Goal: Find specific page/section: Find specific page/section

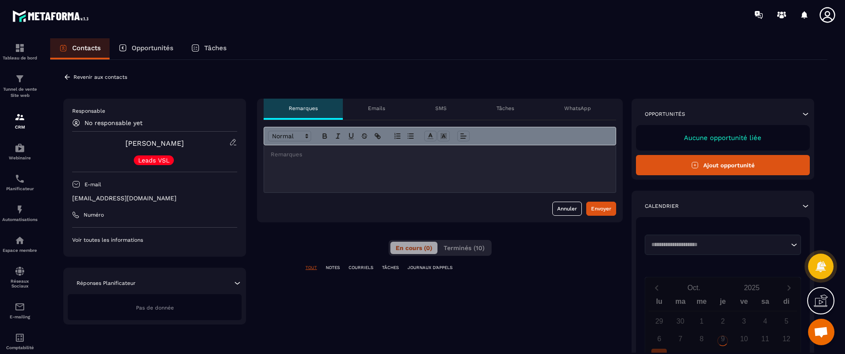
click at [456, 248] on span "Terminés (10)" at bounding box center [464, 247] width 41 height 7
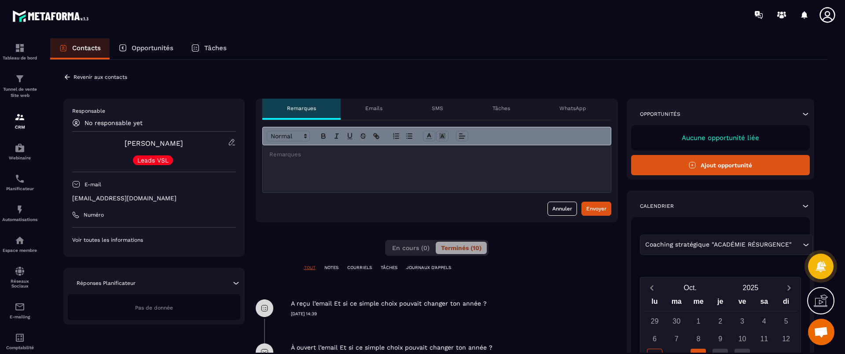
click at [563, 250] on div "**********" at bounding box center [437, 341] width 362 height 484
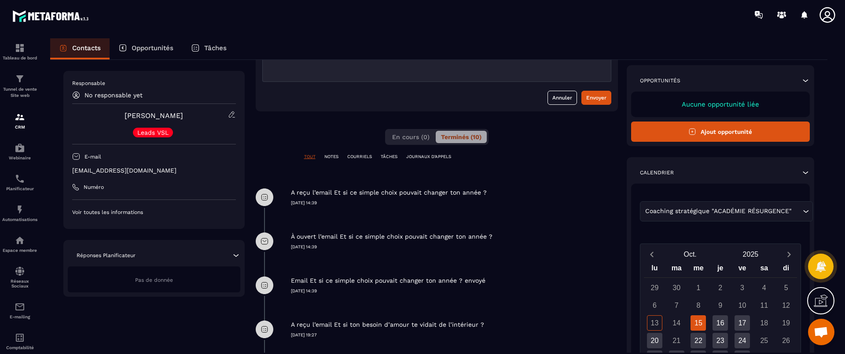
scroll to position [154, 0]
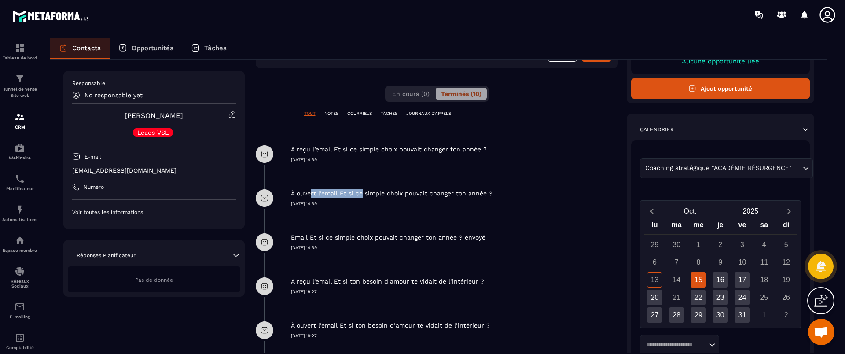
drag, startPoint x: 309, startPoint y: 190, endPoint x: 359, endPoint y: 188, distance: 50.2
click at [359, 188] on div "À ouvert l’email Et si ce simple choix pouvait changer ton année ? [DATE] 14:39" at bounding box center [454, 191] width 327 height 31
click at [347, 177] on div "À ouvert l’email Et si ce simple choix pouvait changer ton année ? [DATE] 14:39" at bounding box center [454, 191] width 327 height 31
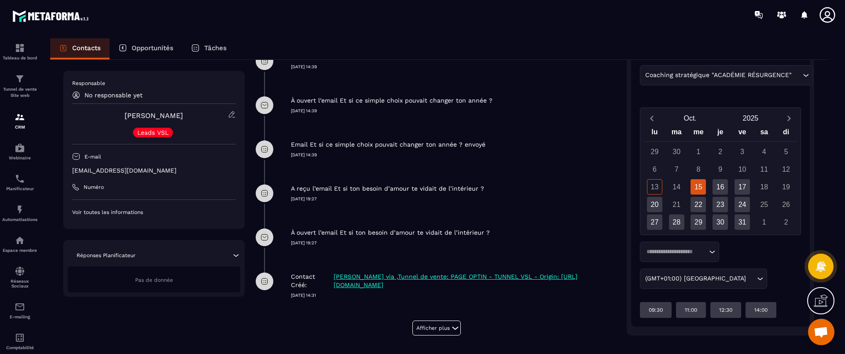
scroll to position [248, 0]
drag, startPoint x: 314, startPoint y: 234, endPoint x: 298, endPoint y: 232, distance: 16.9
click at [298, 232] on p "À ouvert l’email Et si ton besoin d’amour te vidait de l’intérieur ?" at bounding box center [390, 232] width 199 height 8
click at [341, 246] on div "À ouvert l’email Et si ton besoin d’amour te vidait de l’intérieur ? [DATE] 19:…" at bounding box center [437, 236] width 362 height 44
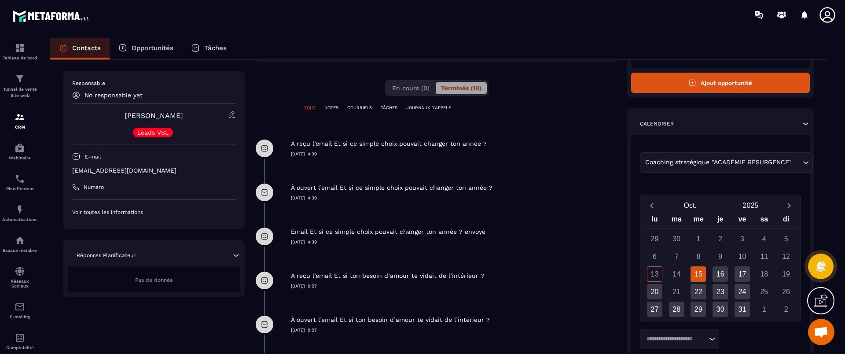
scroll to position [138, 0]
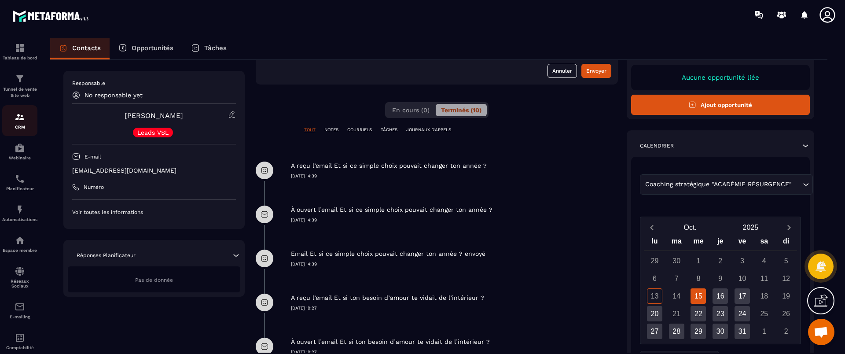
click at [18, 118] on img at bounding box center [20, 117] width 11 height 11
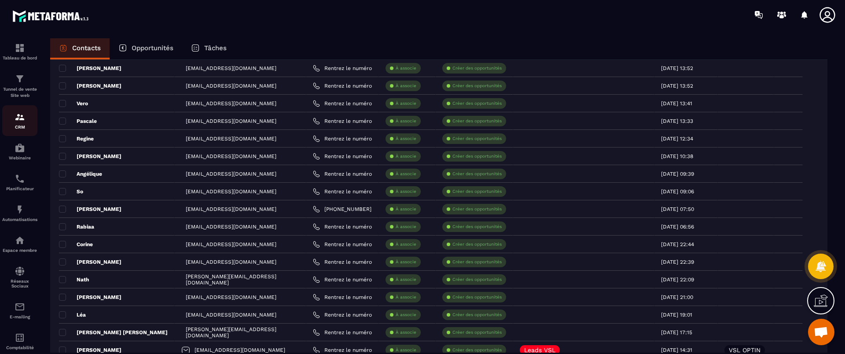
scroll to position [428, 0]
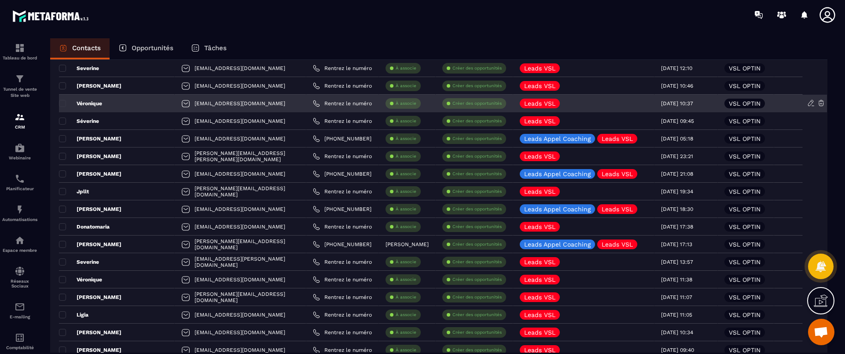
click at [91, 104] on p "Véronique" at bounding box center [80, 103] width 43 height 7
